Goal: Information Seeking & Learning: Learn about a topic

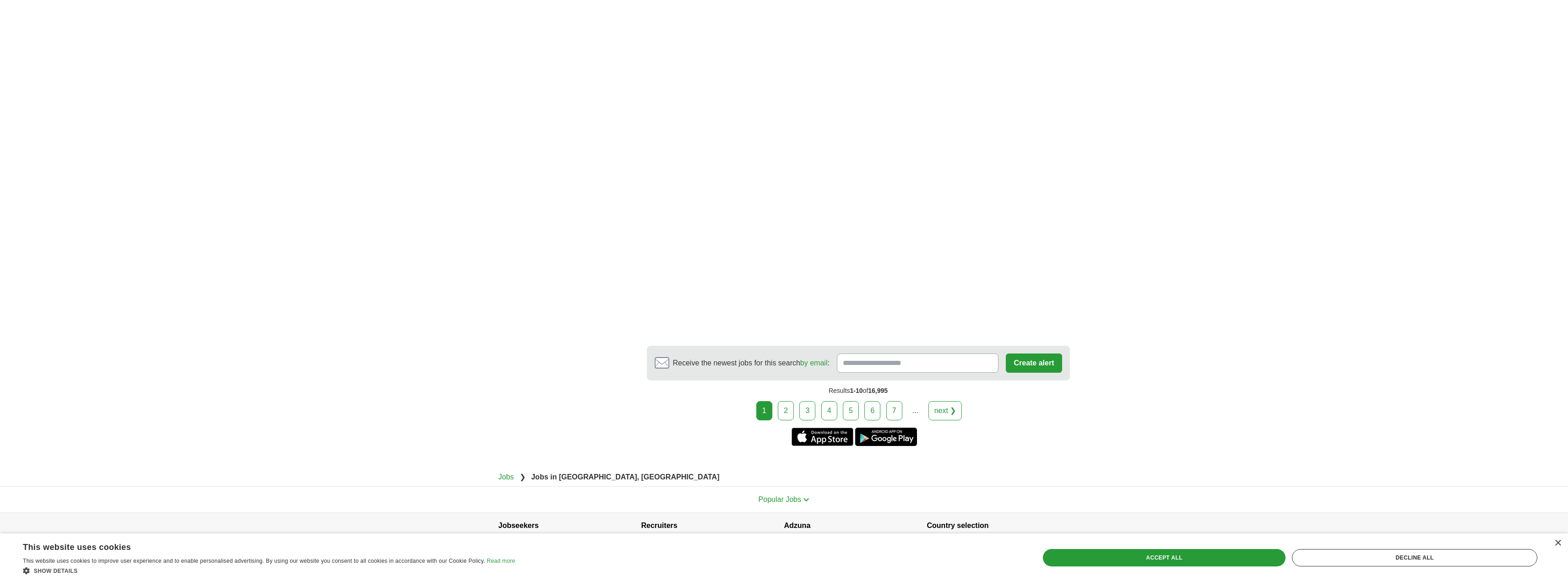
scroll to position [1497, 0]
click at [788, 400] on link "2" at bounding box center [786, 409] width 16 height 19
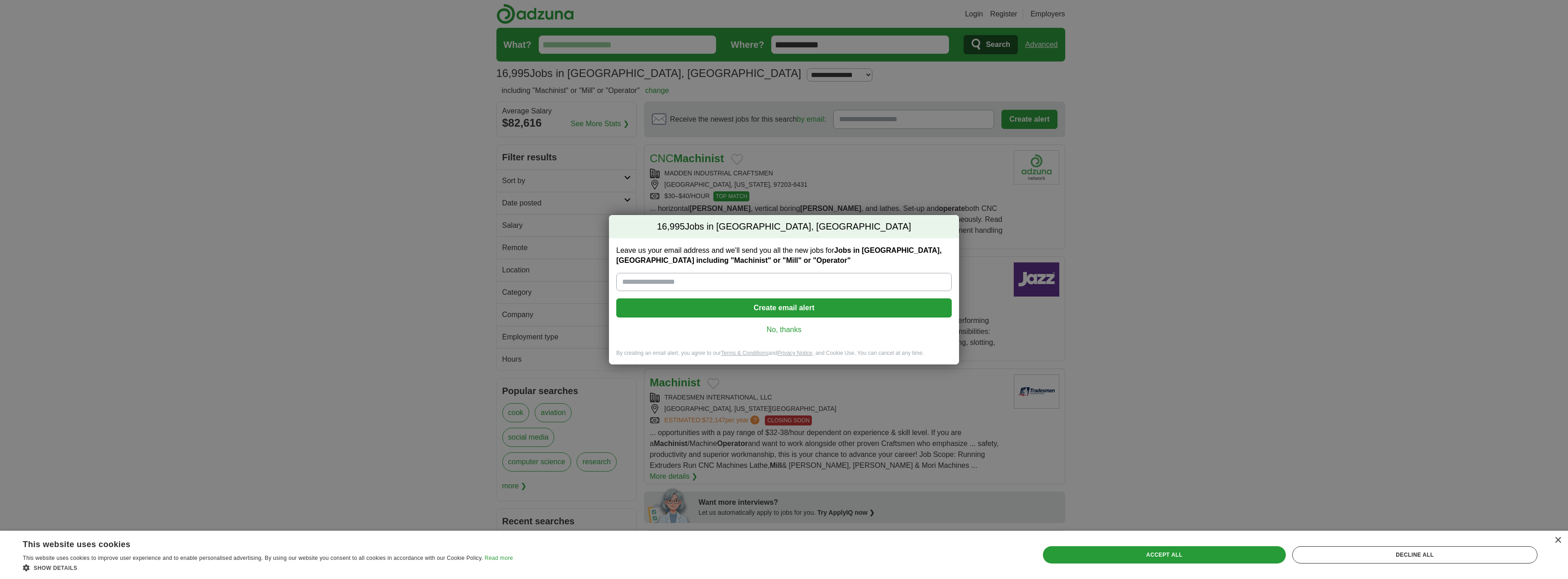
click at [788, 328] on link "No, thanks" at bounding box center [783, 330] width 321 height 10
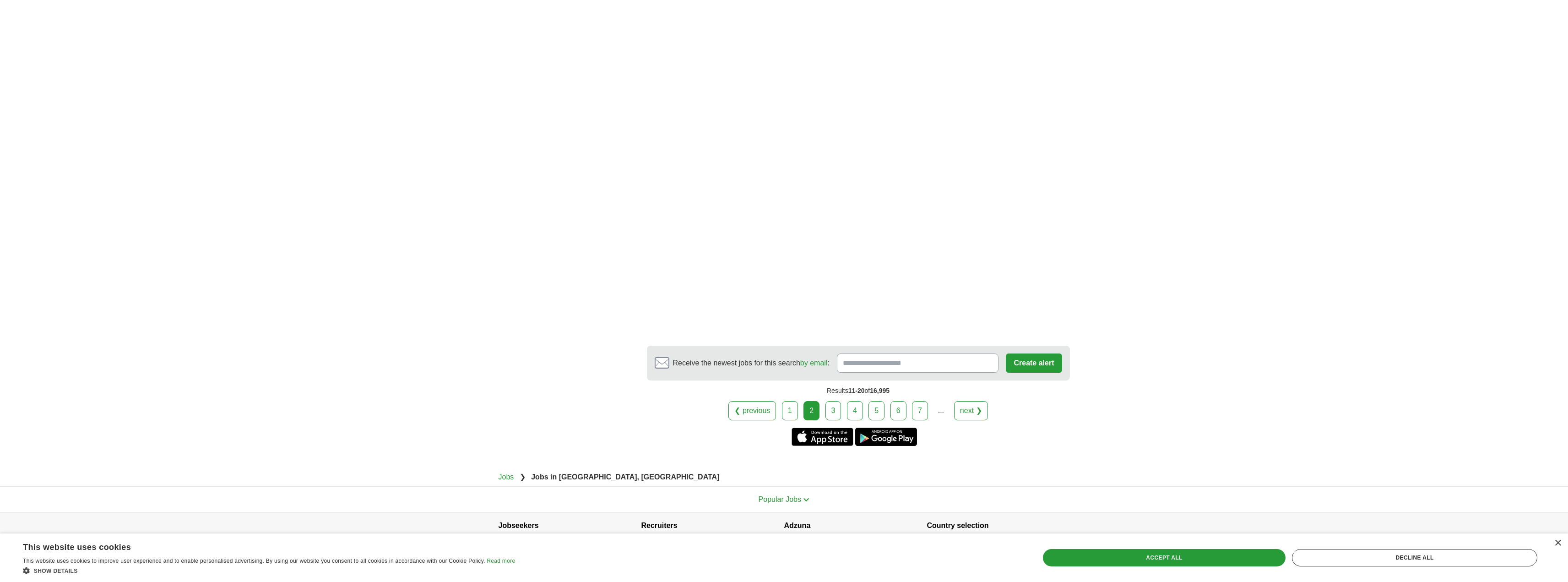
scroll to position [1545, 0]
click at [831, 400] on link "3" at bounding box center [833, 409] width 16 height 19
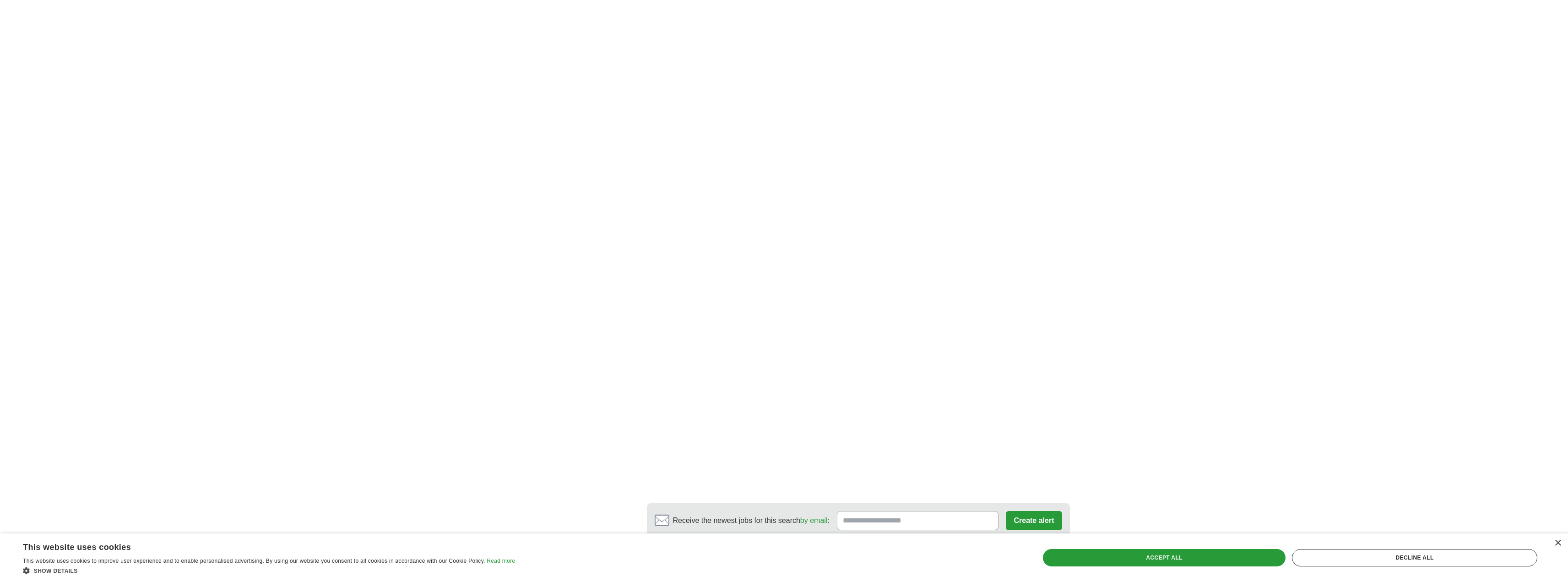
scroll to position [1465, 0]
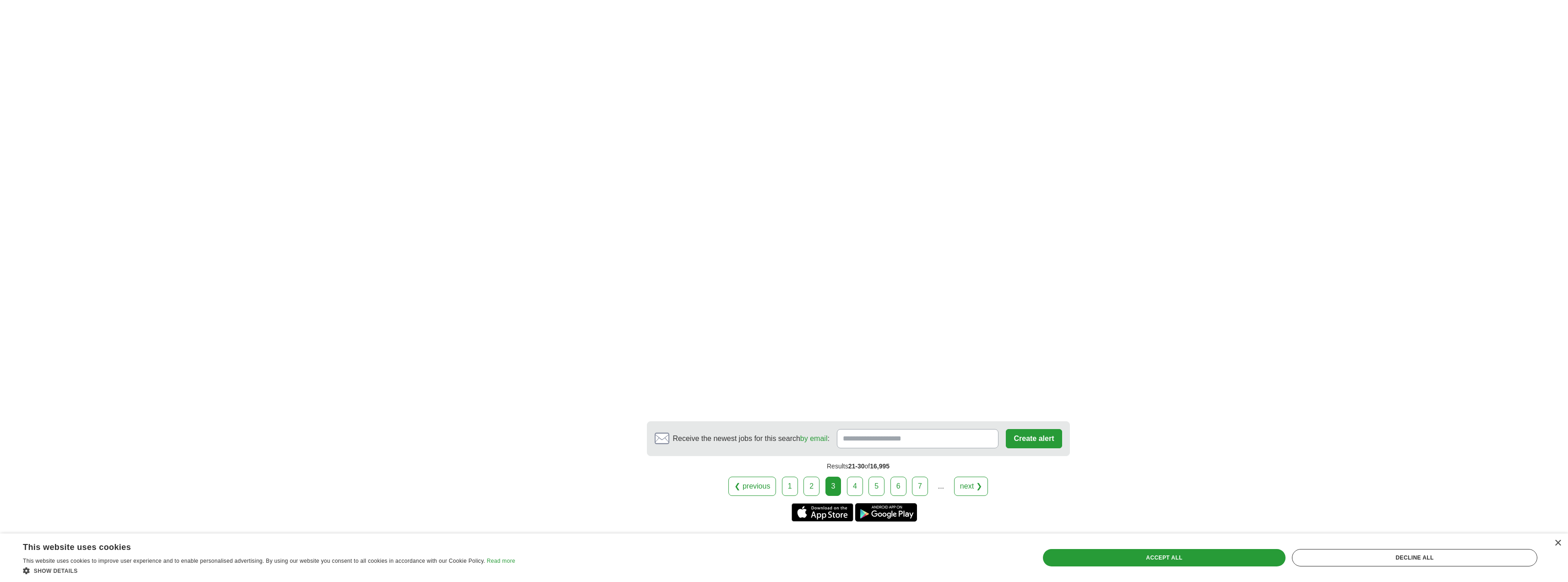
click at [852, 477] on link "4" at bounding box center [855, 486] width 16 height 19
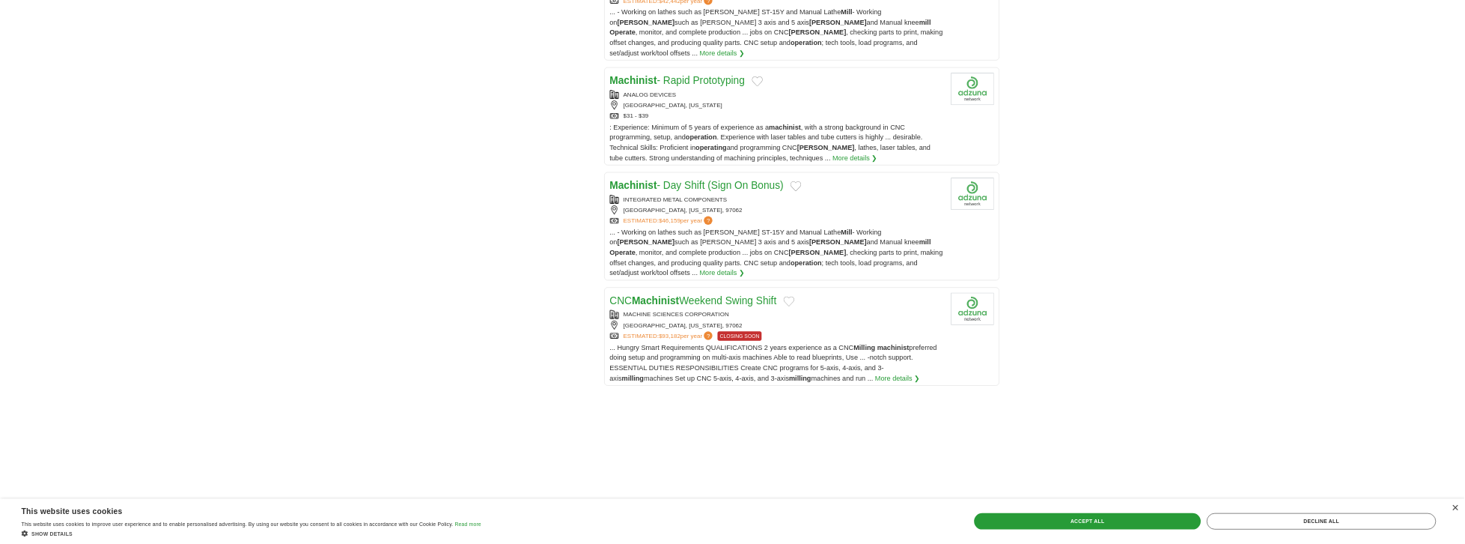
scroll to position [1573, 0]
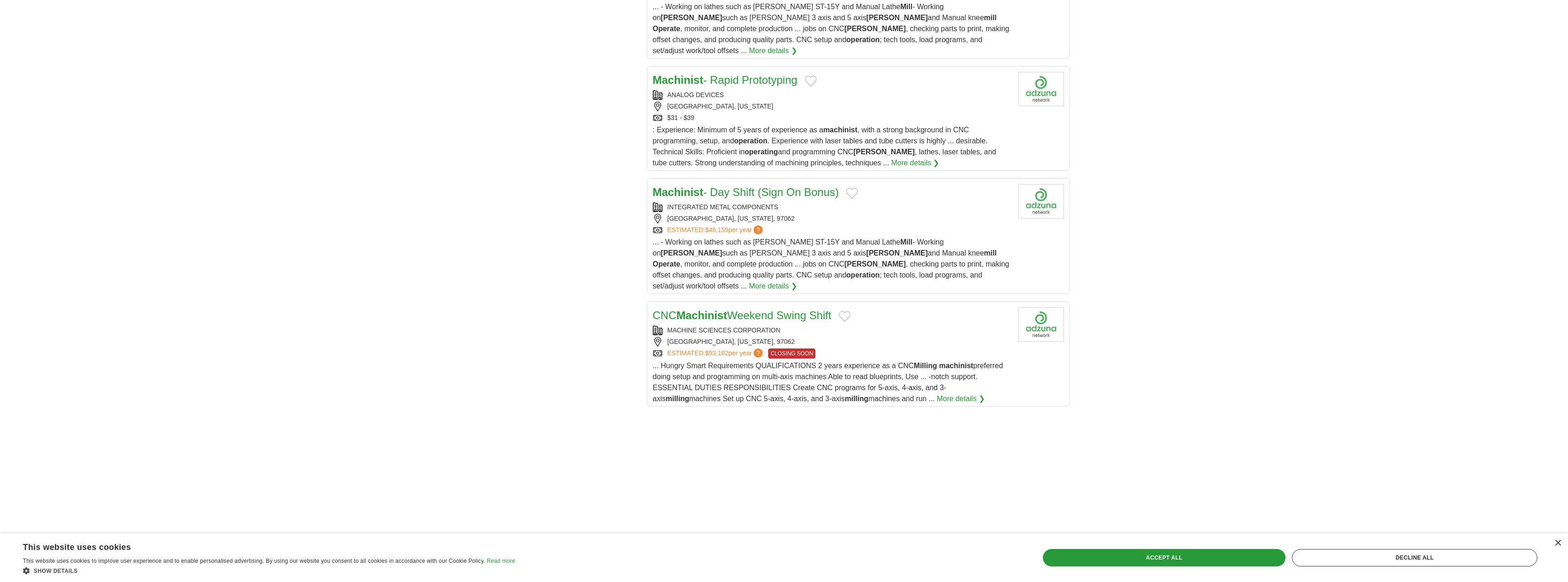
click at [734, 309] on link "CNC Machinist Weekend Swing Shift" at bounding box center [742, 315] width 179 height 12
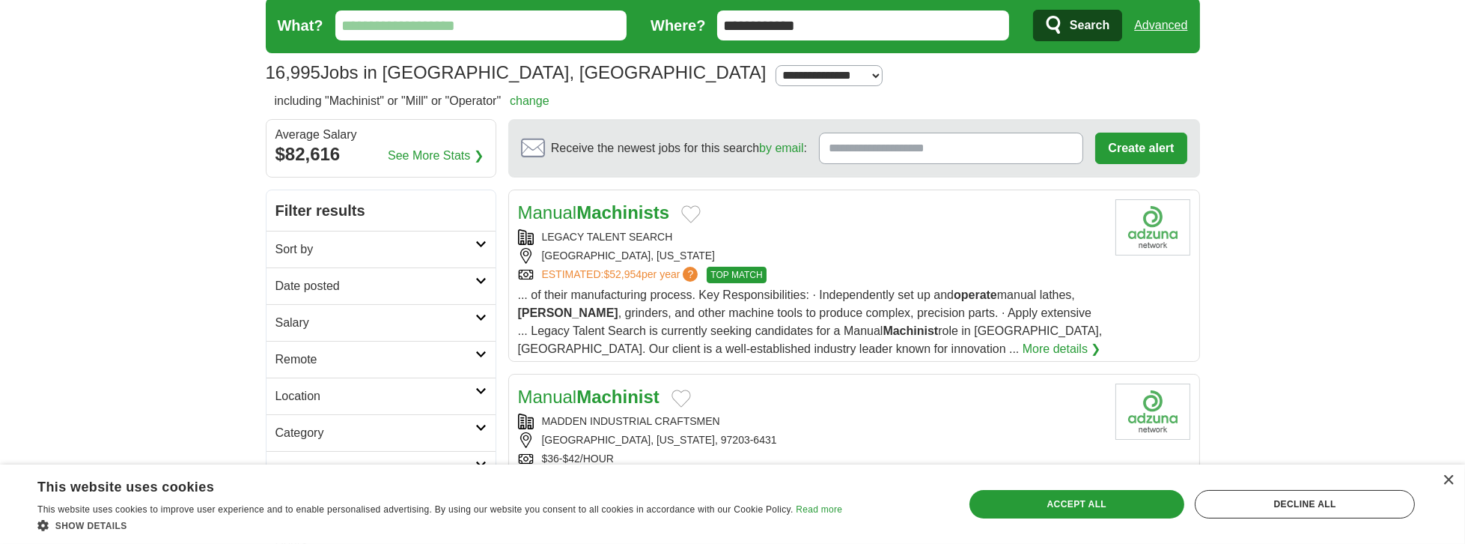
scroll to position [31, 0]
